Goal: Transaction & Acquisition: Book appointment/travel/reservation

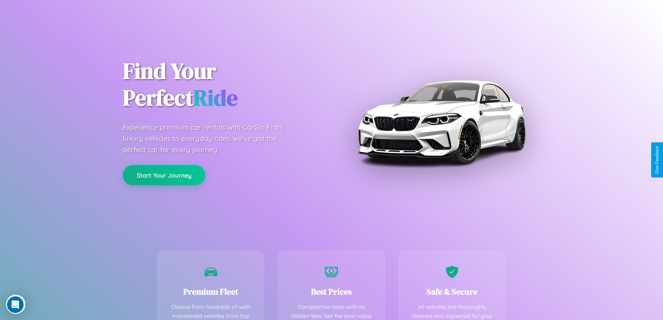
click at [164, 175] on button "Start Your Journey" at bounding box center [164, 175] width 82 height 20
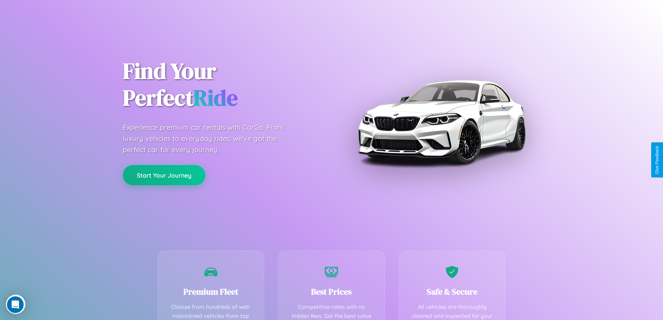
click at [164, 175] on button "Start Your Journey" at bounding box center [164, 175] width 82 height 20
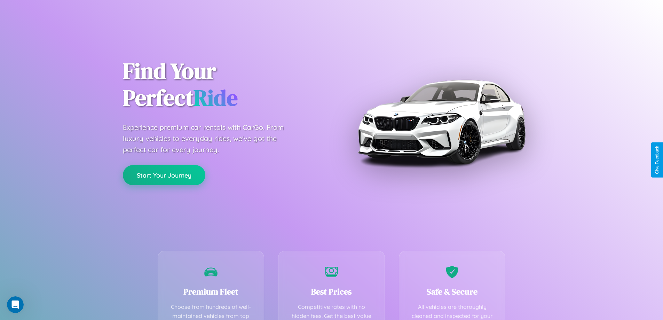
click at [164, 175] on button "Start Your Journey" at bounding box center [164, 175] width 82 height 20
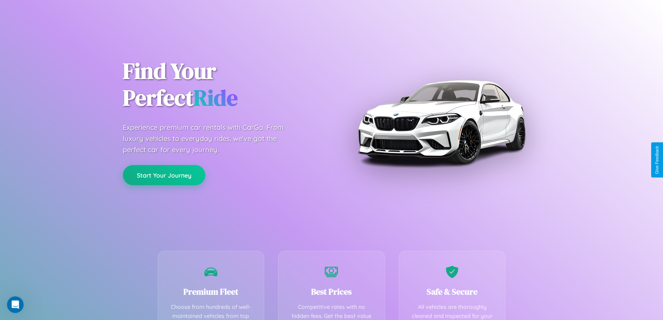
click at [164, 175] on button "Start Your Journey" at bounding box center [164, 175] width 82 height 20
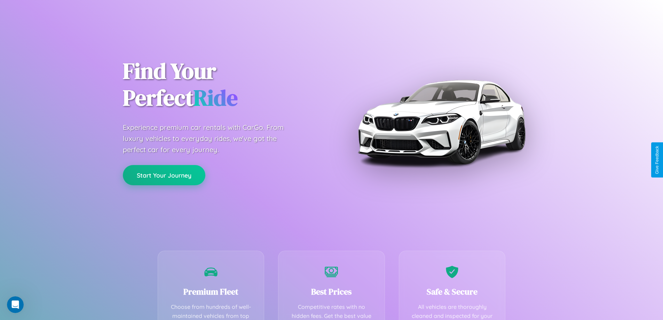
click at [164, 175] on button "Start Your Journey" at bounding box center [164, 175] width 82 height 20
